Goal: Check status

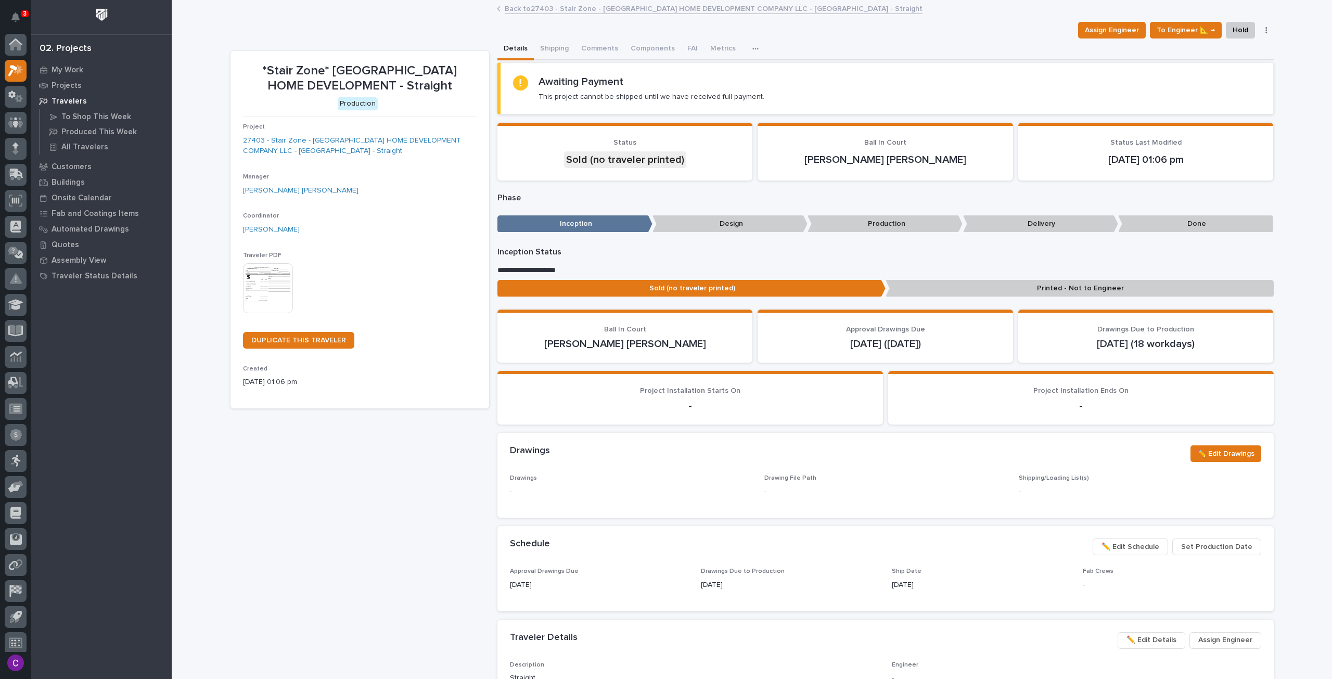
scroll to position [6, 0]
click at [86, 74] on div "My Work" at bounding box center [101, 69] width 135 height 15
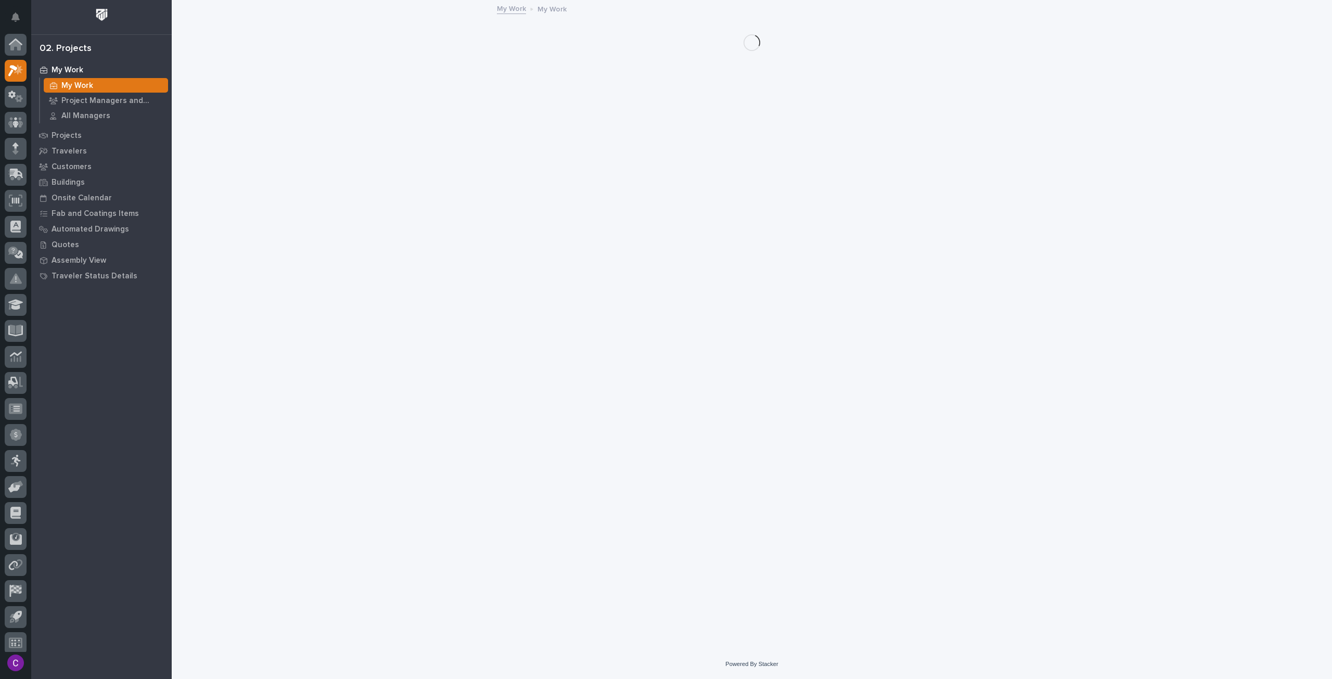
scroll to position [6, 0]
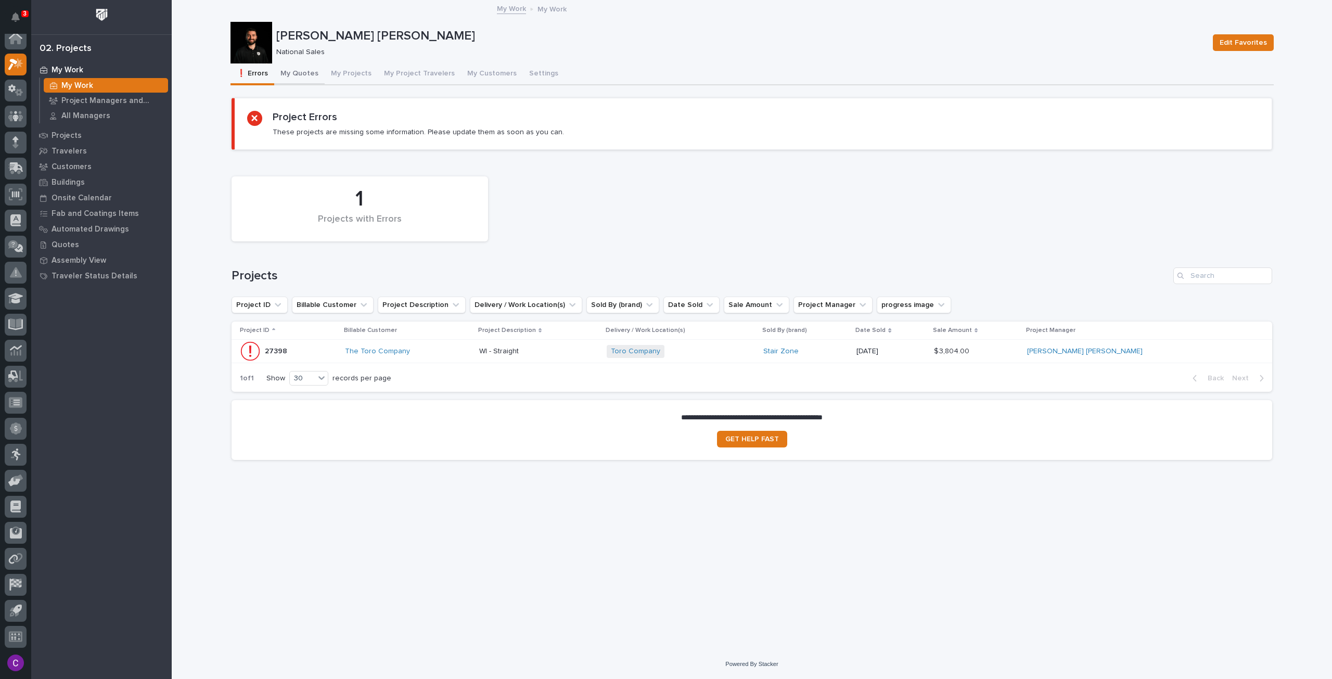
click at [294, 73] on button "My Quotes" at bounding box center [299, 74] width 50 height 22
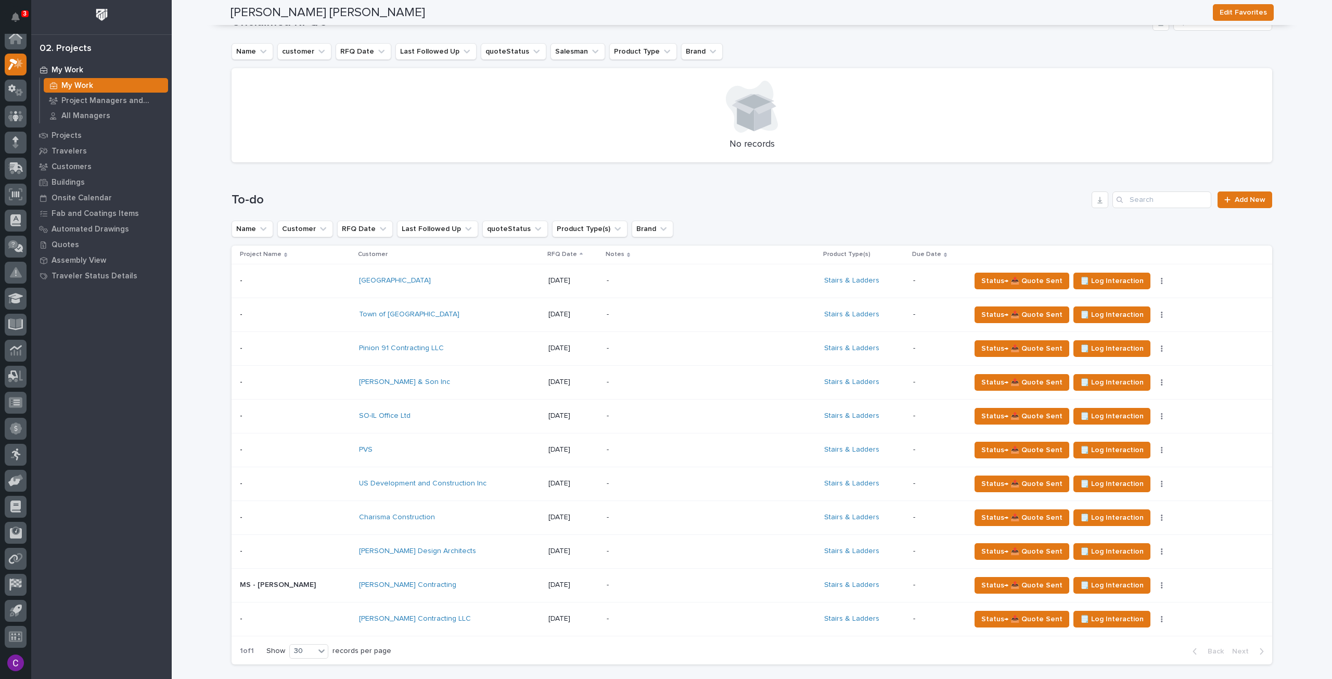
scroll to position [364, 0]
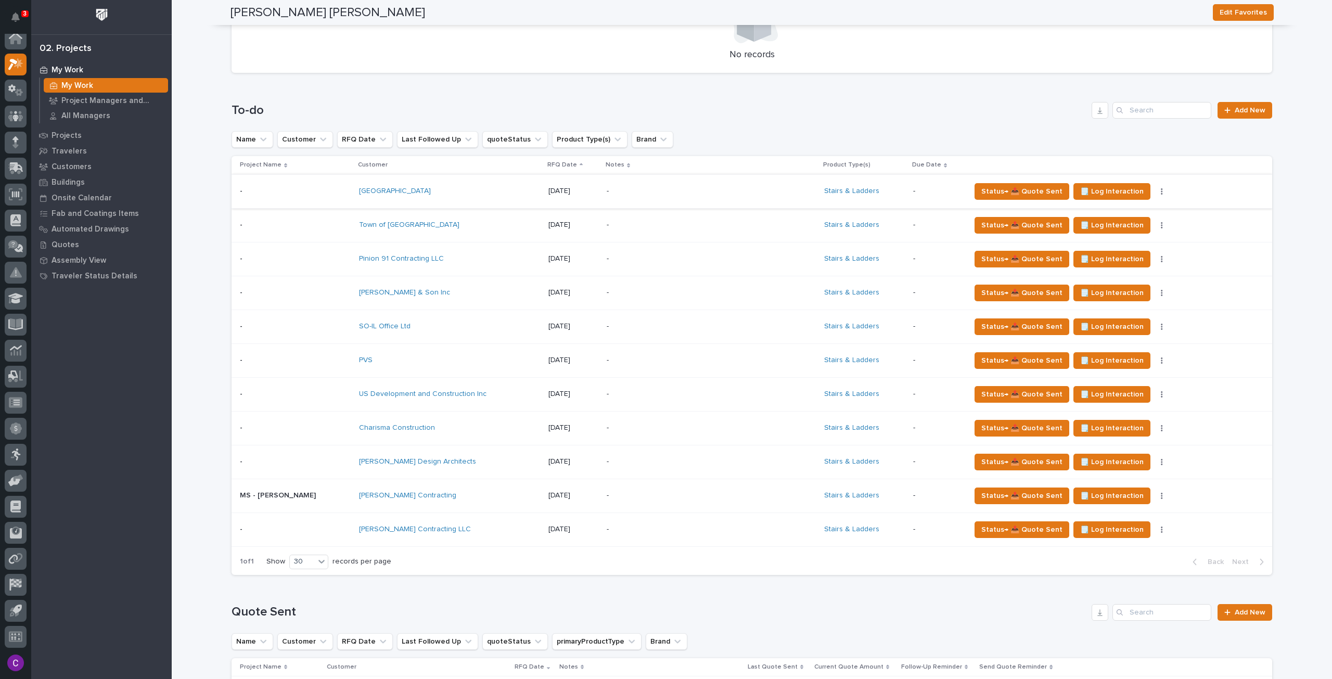
click at [1155, 190] on button "button" at bounding box center [1162, 191] width 15 height 7
click at [1124, 247] on button "Status→ ⏳ Inactive" at bounding box center [1100, 245] width 94 height 17
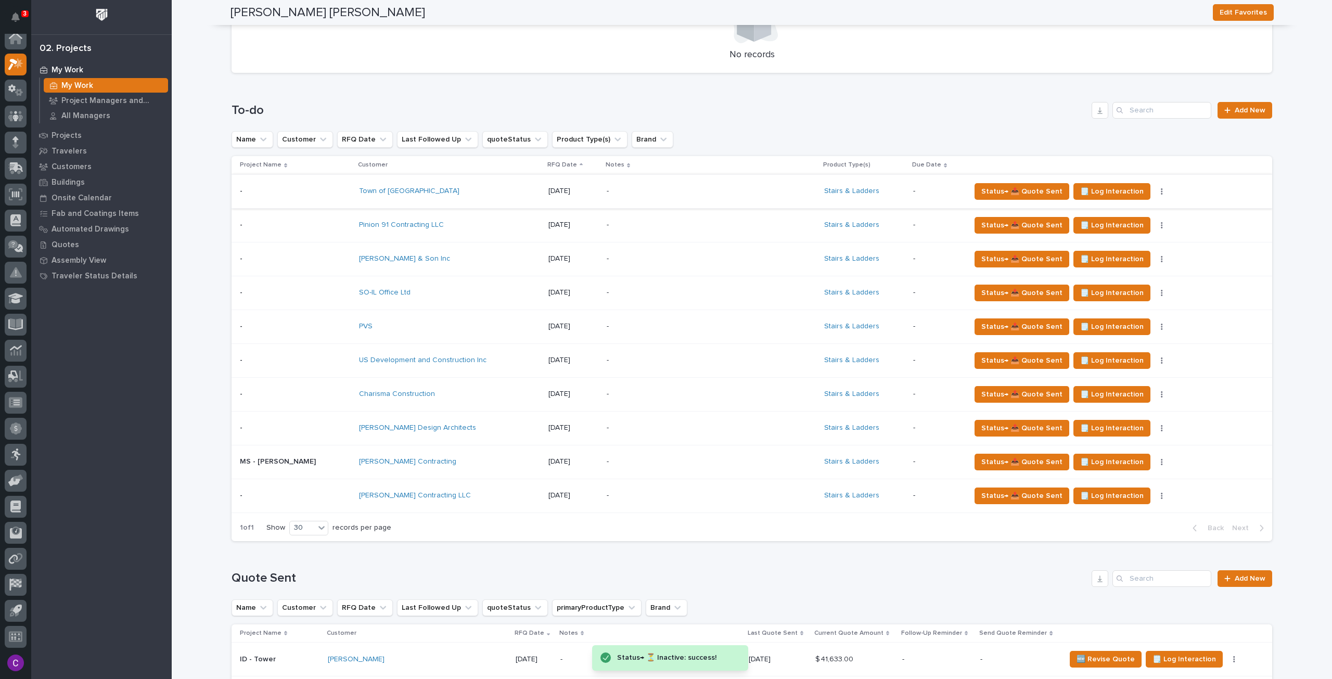
click at [1161, 193] on icon "button" at bounding box center [1162, 191] width 2 height 6
click at [1110, 241] on span "Status→ ⏳ Inactive" at bounding box center [1091, 245] width 63 height 12
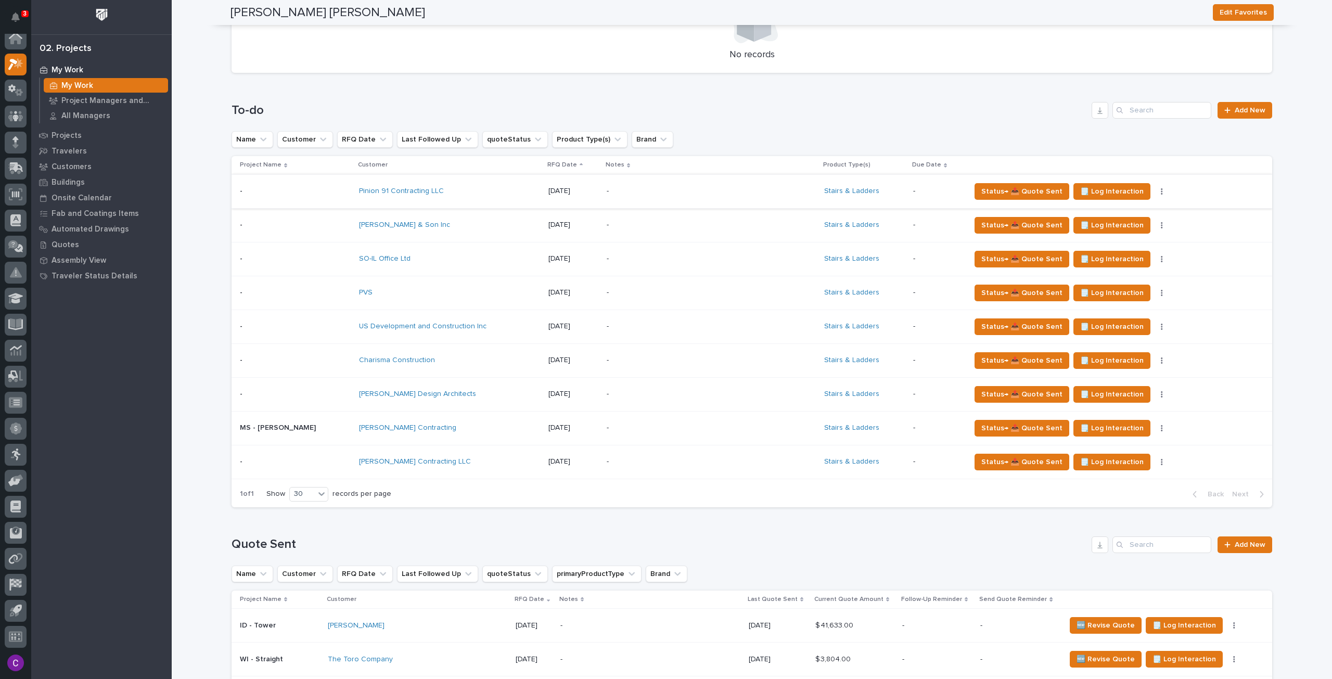
click at [1161, 193] on icon "button" at bounding box center [1162, 191] width 2 height 7
click at [1121, 244] on button "Status→ ⏳ Inactive" at bounding box center [1100, 245] width 94 height 17
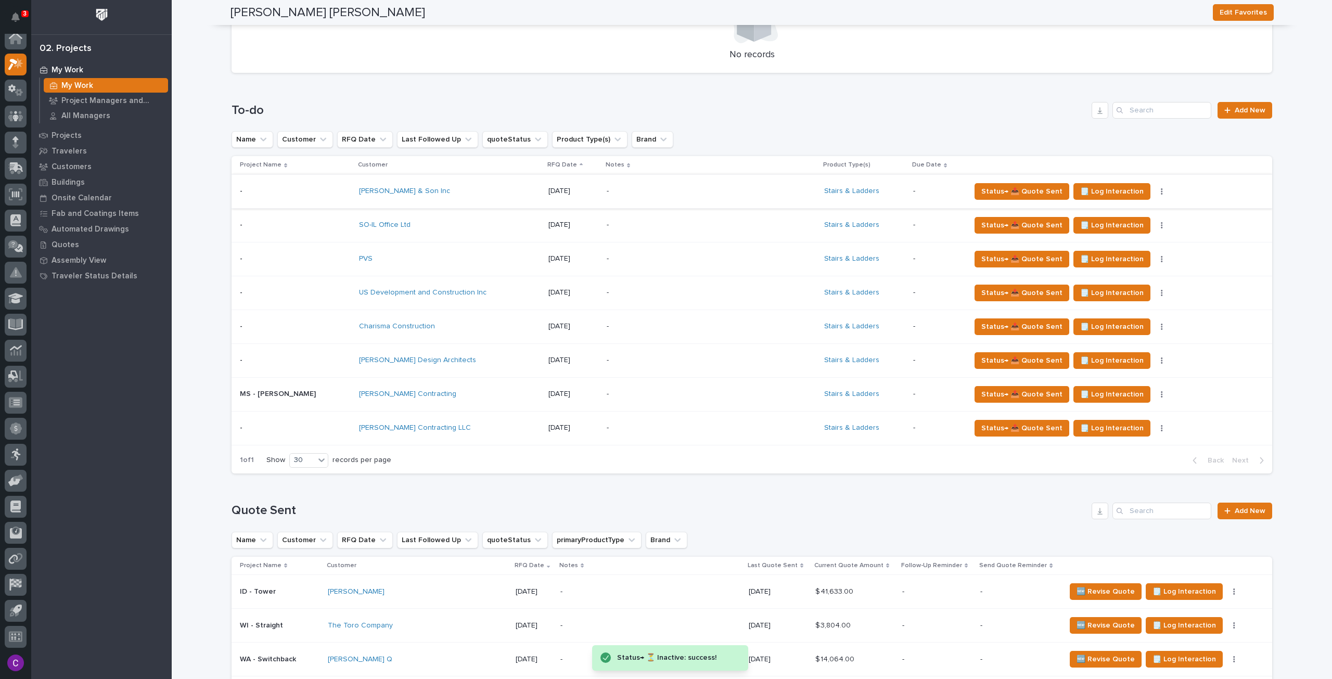
click at [1155, 191] on button "button" at bounding box center [1162, 191] width 15 height 7
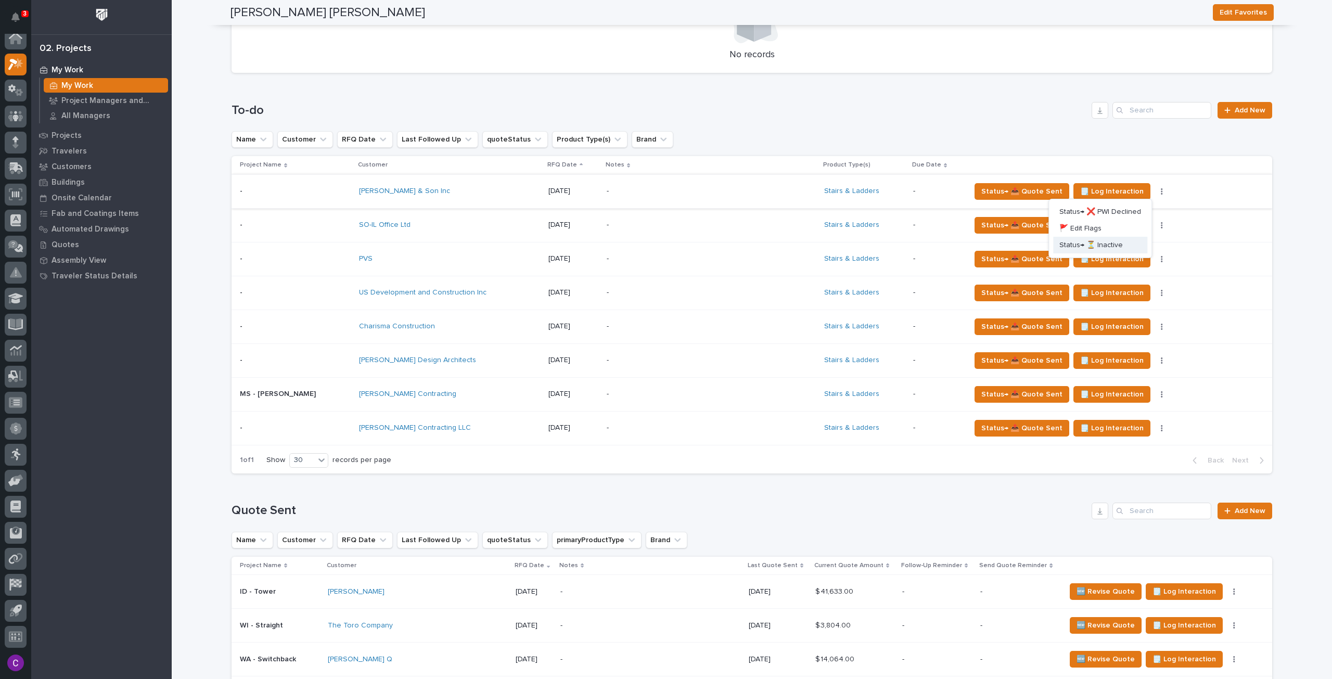
click at [1119, 245] on span "Status→ ⏳ Inactive" at bounding box center [1091, 245] width 63 height 12
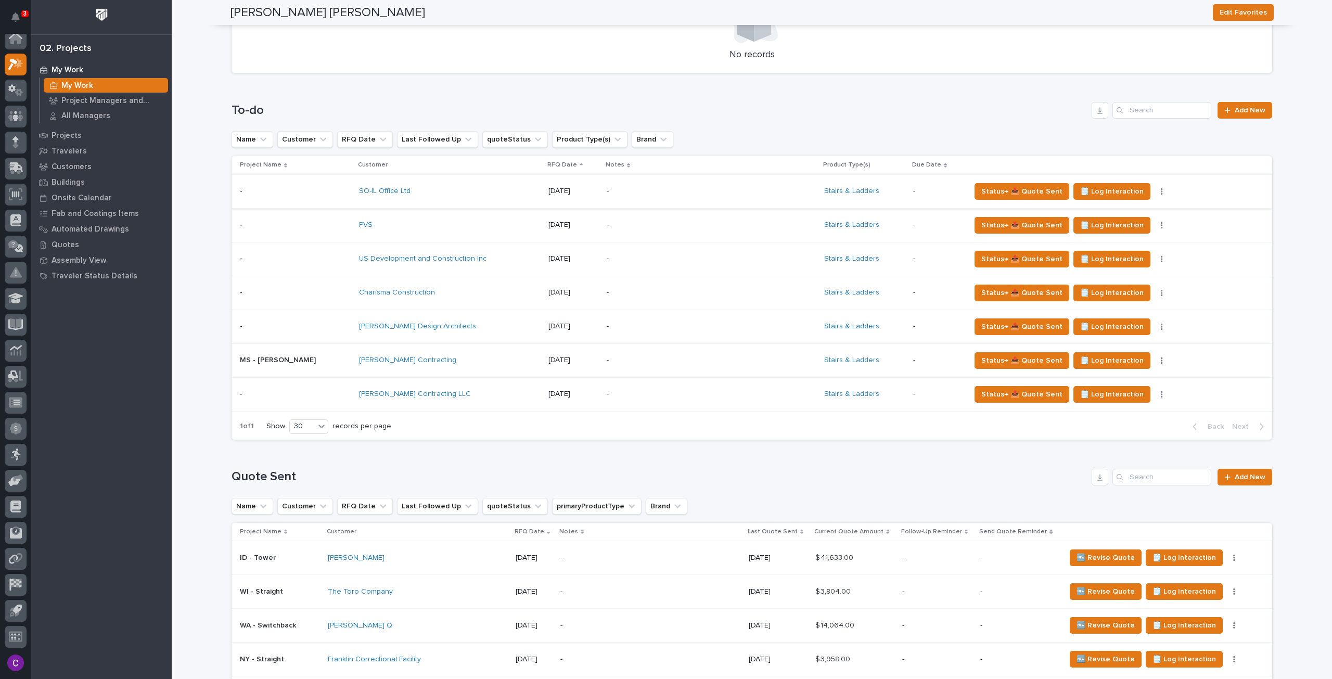
click at [1155, 190] on button "button" at bounding box center [1162, 191] width 15 height 7
click at [1128, 242] on button "Status→ ⏳ Inactive" at bounding box center [1100, 245] width 94 height 17
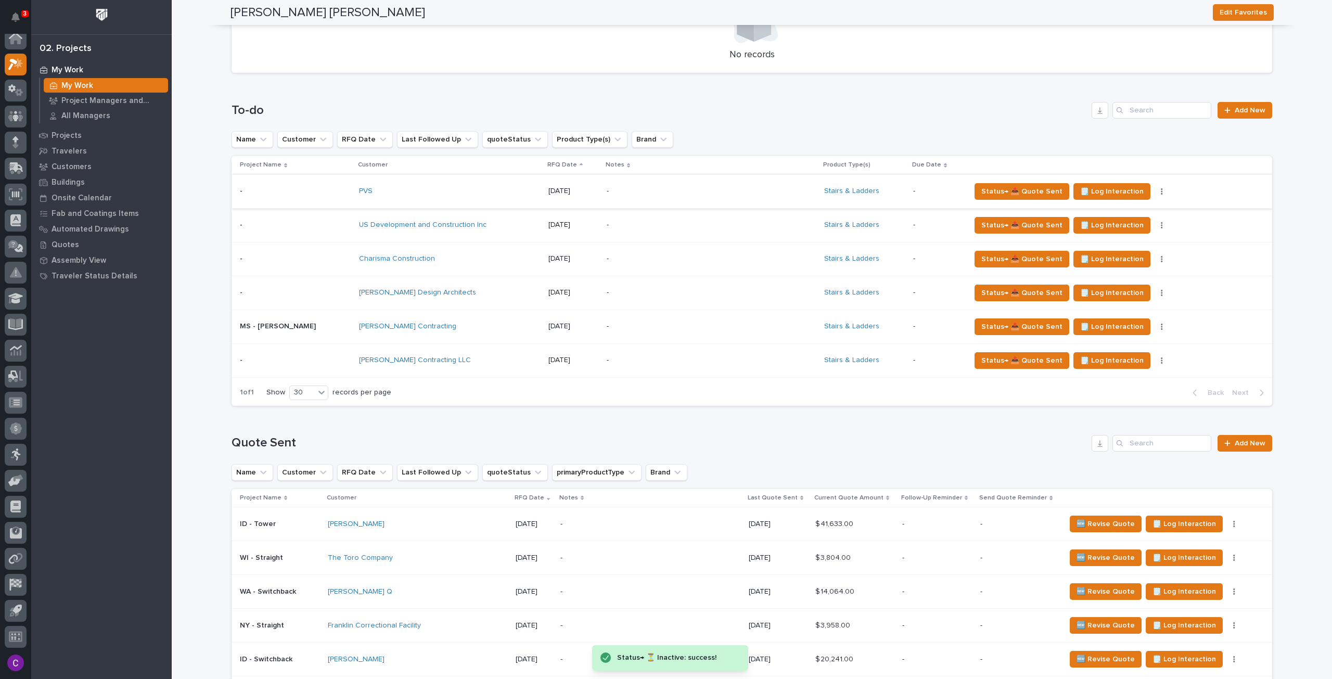
click at [1161, 194] on icon "button" at bounding box center [1162, 191] width 2 height 6
click at [1116, 243] on span "Status→ ⏳ Inactive" at bounding box center [1091, 245] width 63 height 12
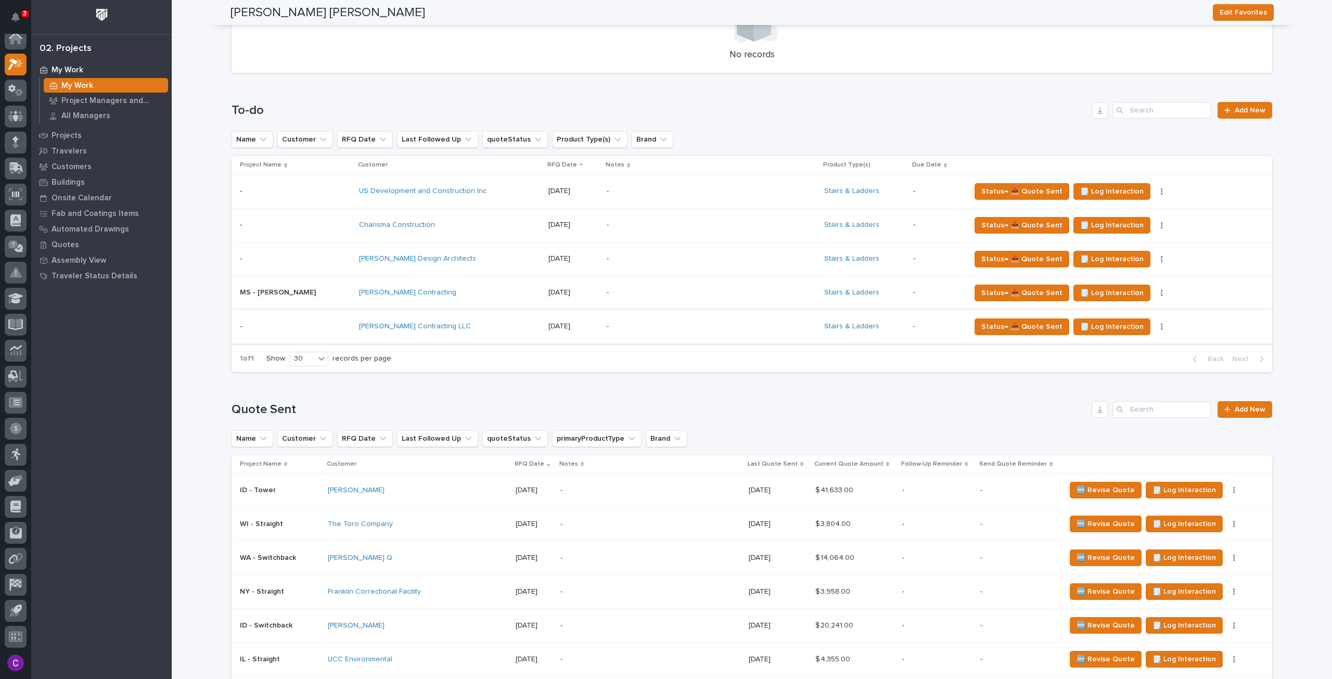
click at [1155, 324] on button "button" at bounding box center [1162, 326] width 15 height 7
click at [1179, 364] on div "1 of 1 Show 30 records per page Back Next" at bounding box center [752, 359] width 1041 height 26
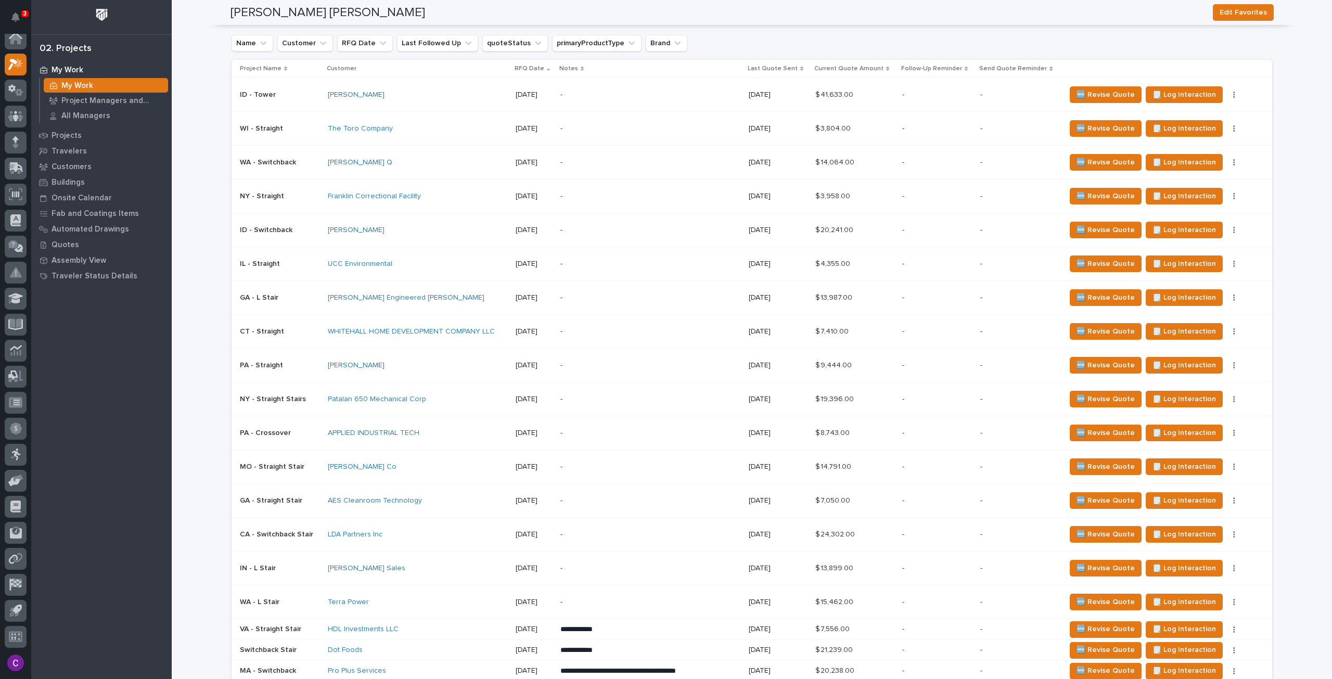
scroll to position [52, 0]
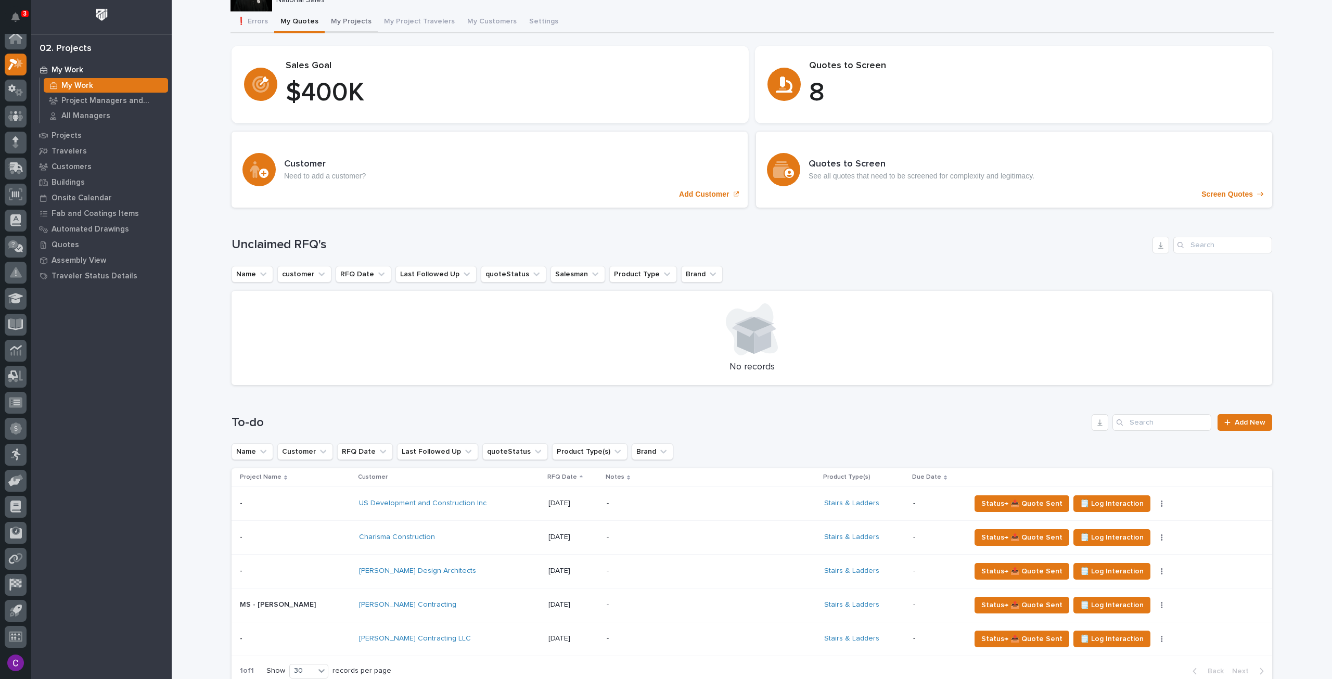
click at [348, 28] on button "My Projects" at bounding box center [351, 22] width 53 height 22
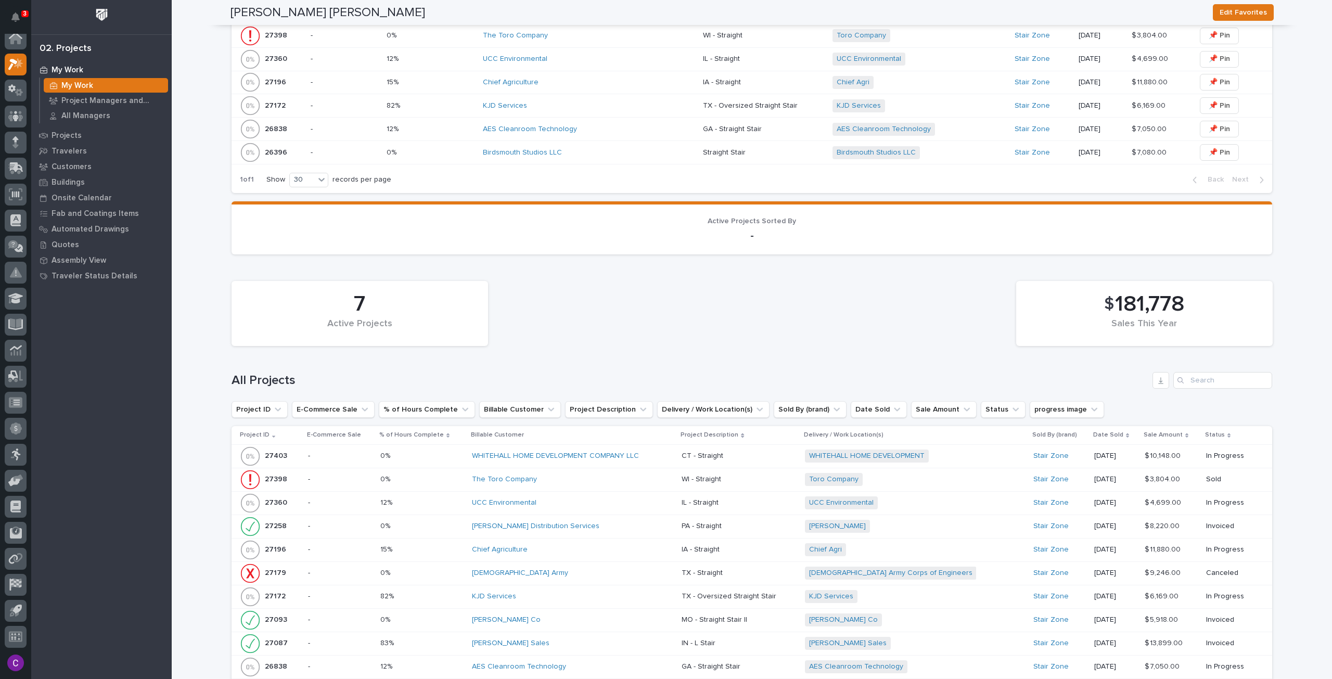
scroll to position [535, 0]
